Goal: Task Accomplishment & Management: Manage account settings

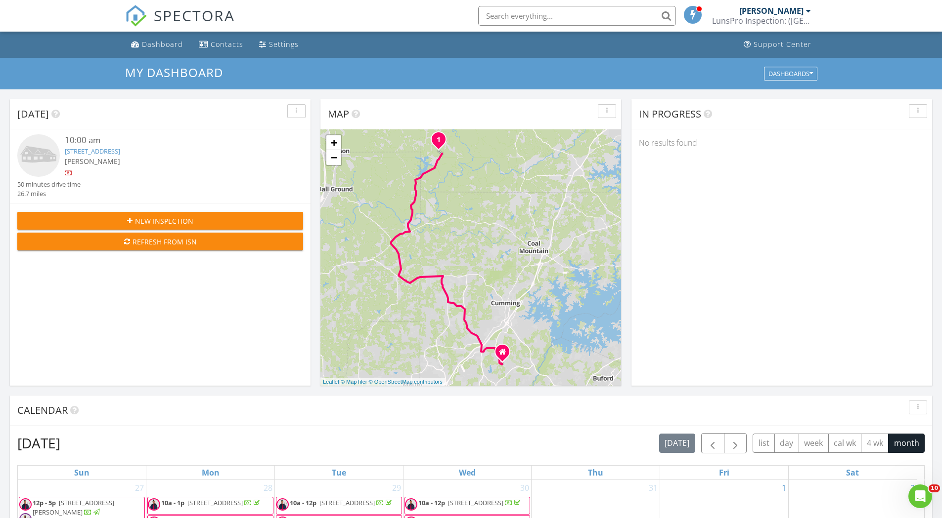
scroll to position [915, 957]
click at [120, 152] on link "65 Appalachee Ave #86, Dawsonville, GA 30534" at bounding box center [92, 151] width 55 height 9
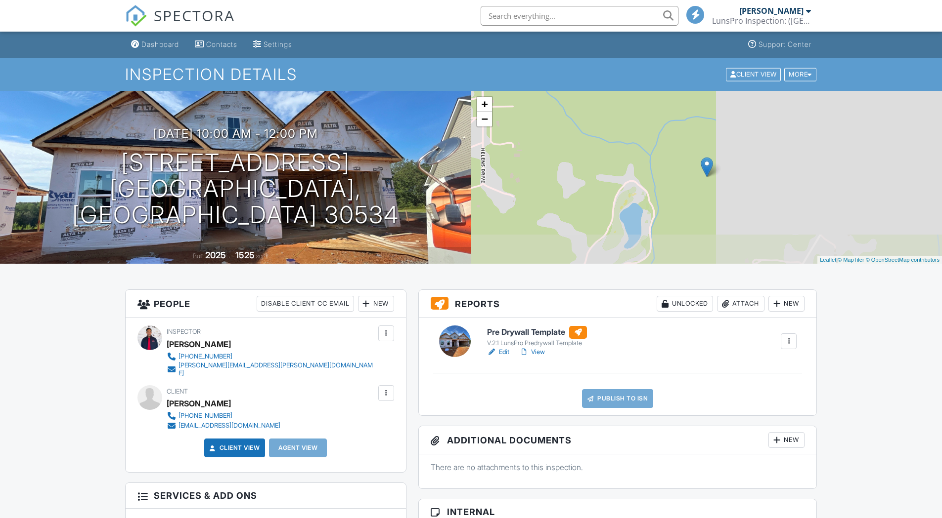
click at [506, 352] on link "Edit" at bounding box center [498, 352] width 22 height 10
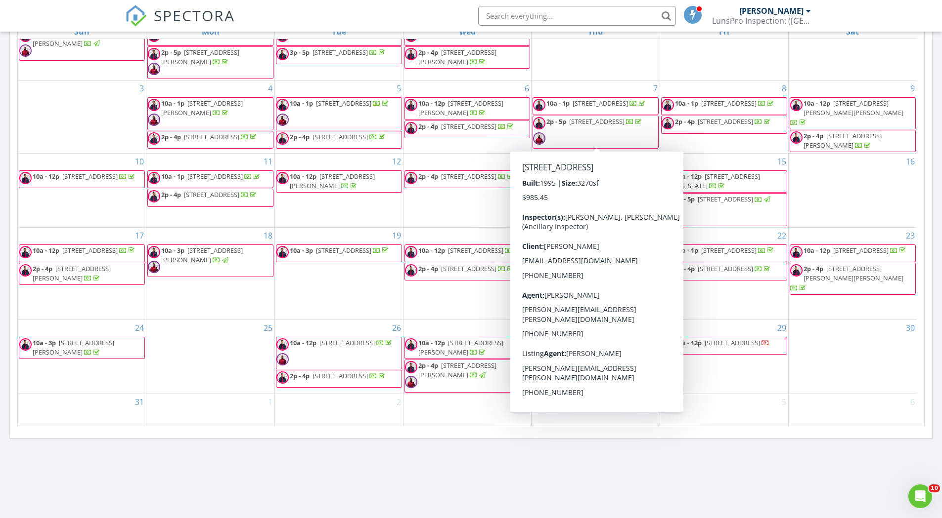
scroll to position [445, 0]
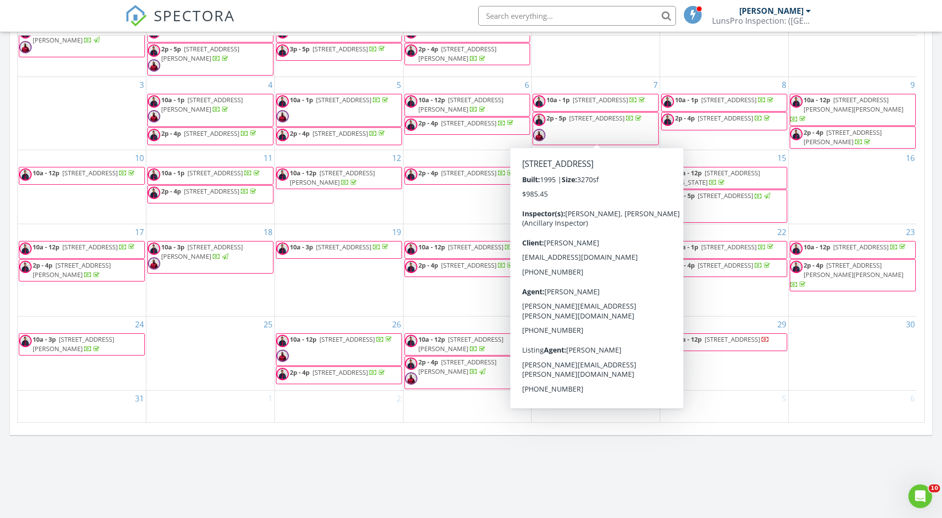
click at [695, 469] on div "Today 10:00 am 65 Appalachee Ave #86, Dawsonville, GA 30534 Paul Sheehy 50 minu…" at bounding box center [471, 95] width 942 height 900
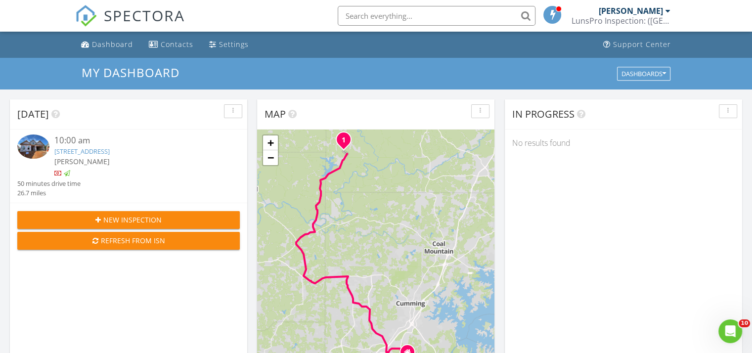
drag, startPoint x: 0, startPoint y: 0, endPoint x: 649, endPoint y: 206, distance: 680.7
click at [649, 206] on div "In Progress No results found" at bounding box center [623, 242] width 237 height 287
